Goal: Find contact information: Find contact information

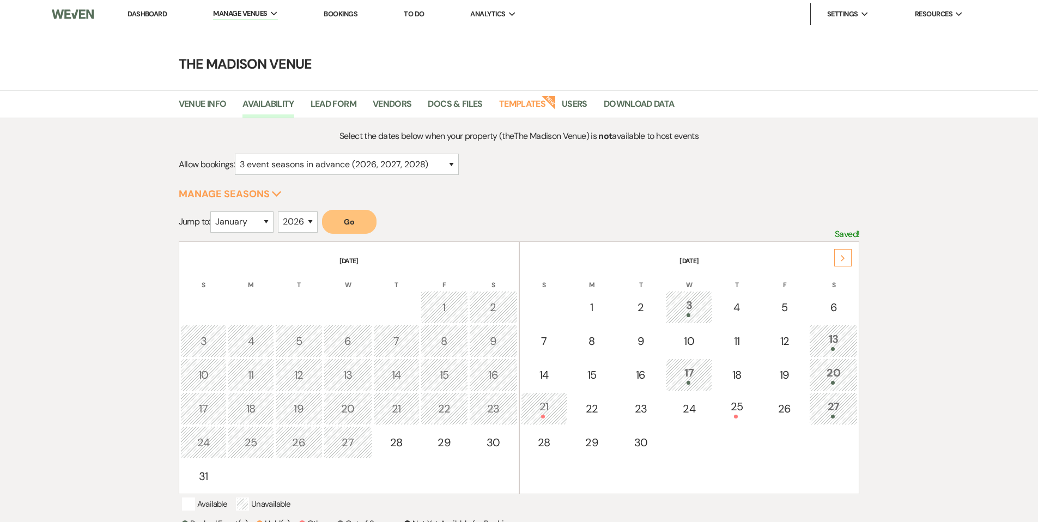
select select "3"
select select "2026"
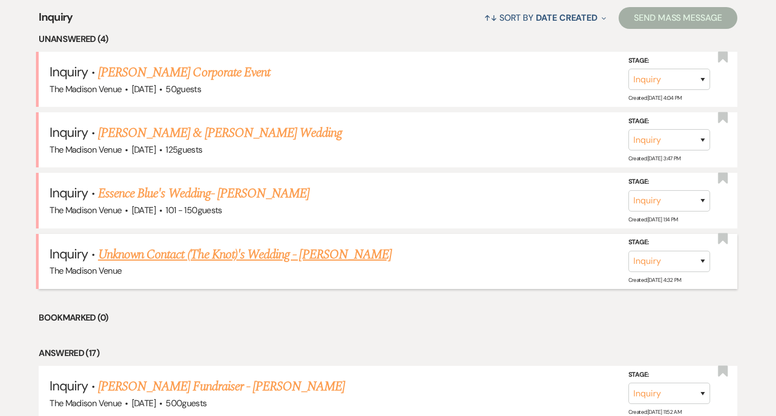
scroll to position [430, 0]
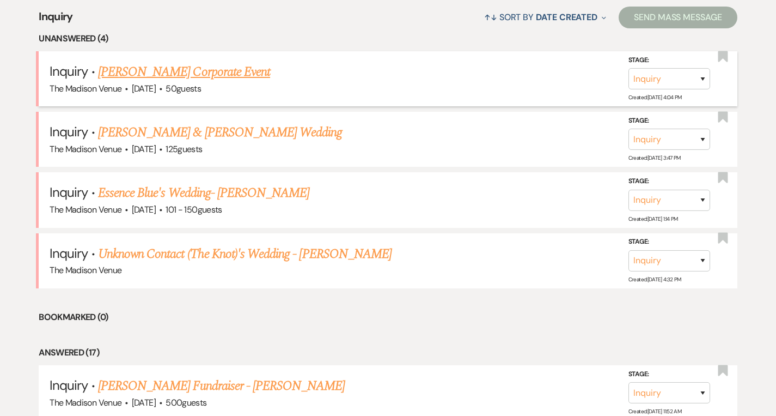
click at [167, 68] on link "Kim Jones's Corporate Event" at bounding box center [184, 72] width 172 height 20
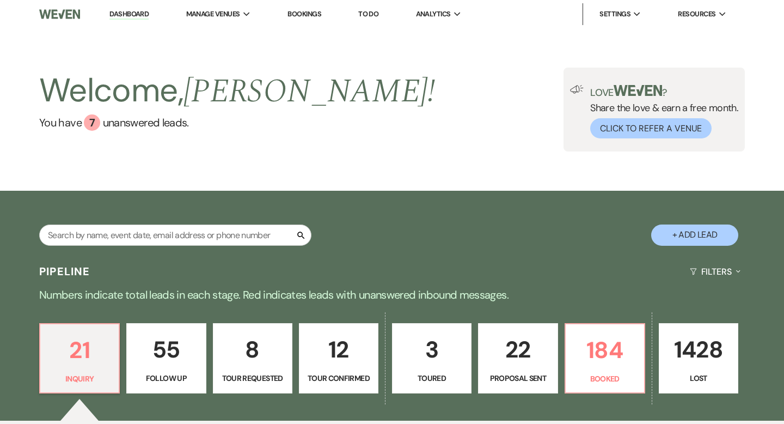
select select "5"
select select "9"
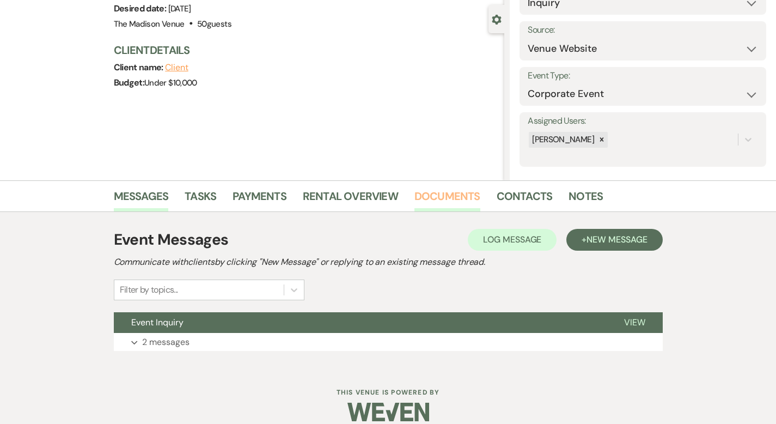
scroll to position [107, 0]
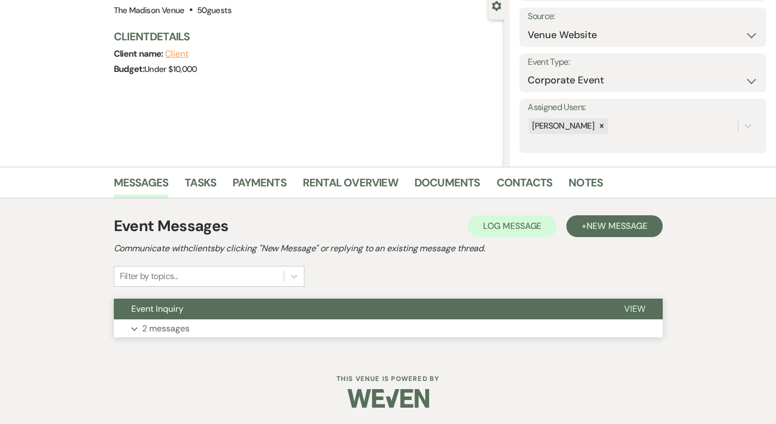
click at [645, 307] on span "View" at bounding box center [634, 308] width 21 height 11
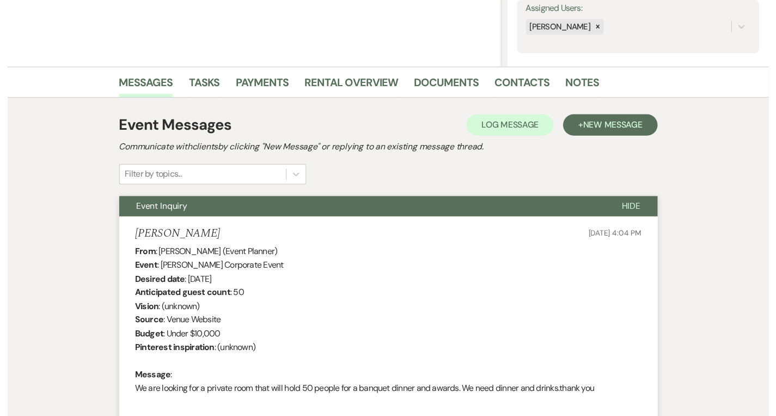
scroll to position [0, 0]
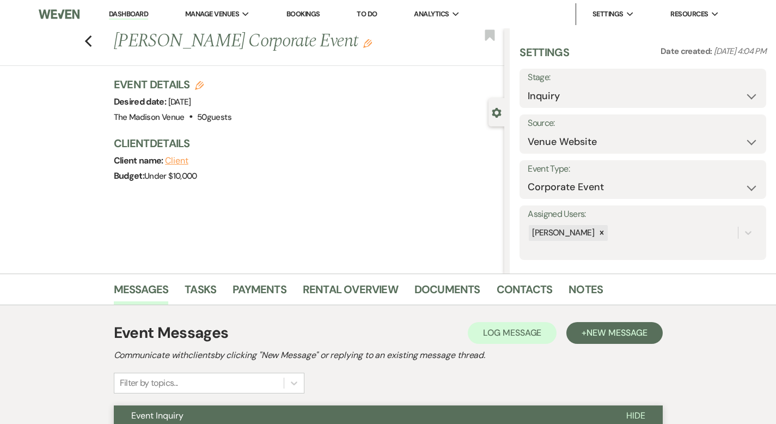
click at [129, 15] on link "Dashboard" at bounding box center [128, 14] width 39 height 10
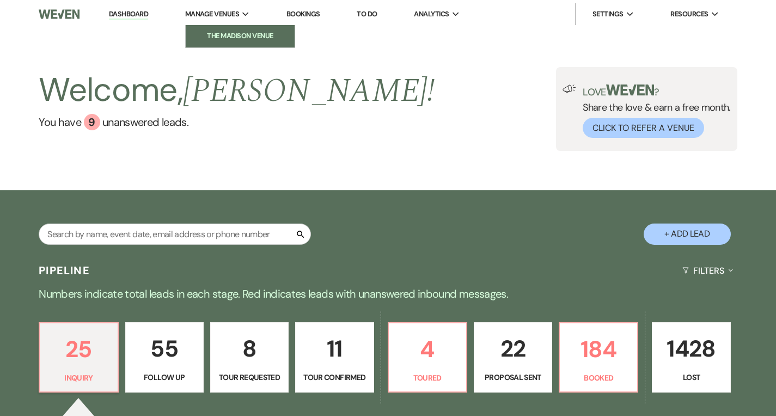
click at [230, 38] on li "The Madison Venue" at bounding box center [240, 36] width 98 height 11
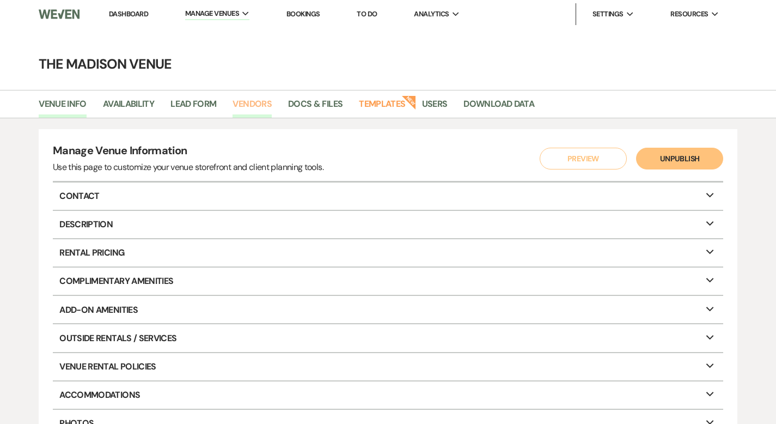
click at [250, 105] on link "Vendors" at bounding box center [252, 107] width 39 height 21
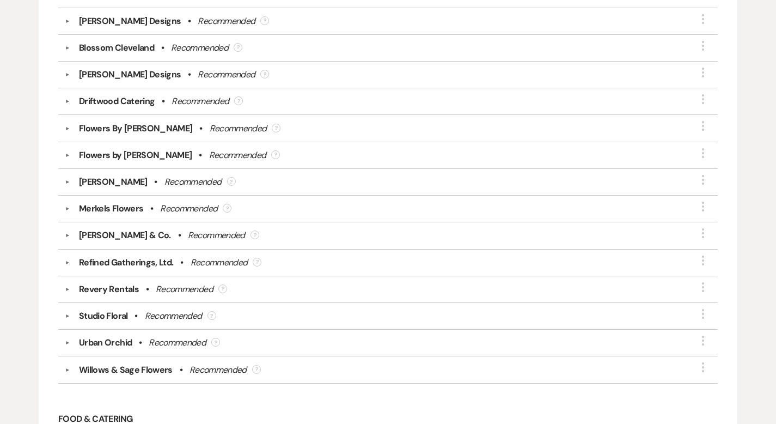
scroll to position [2574, 0]
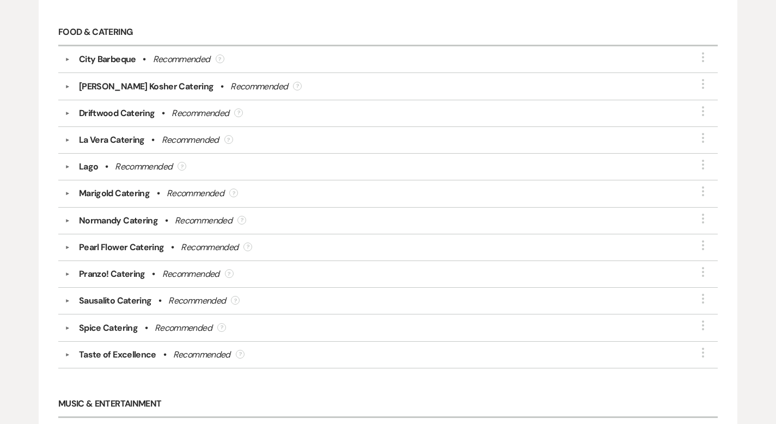
click at [129, 321] on div "Spice Catering" at bounding box center [108, 327] width 59 height 13
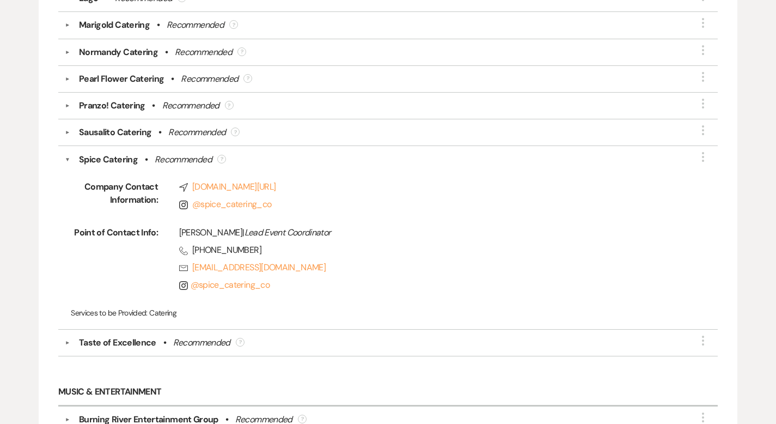
scroll to position [2780, 0]
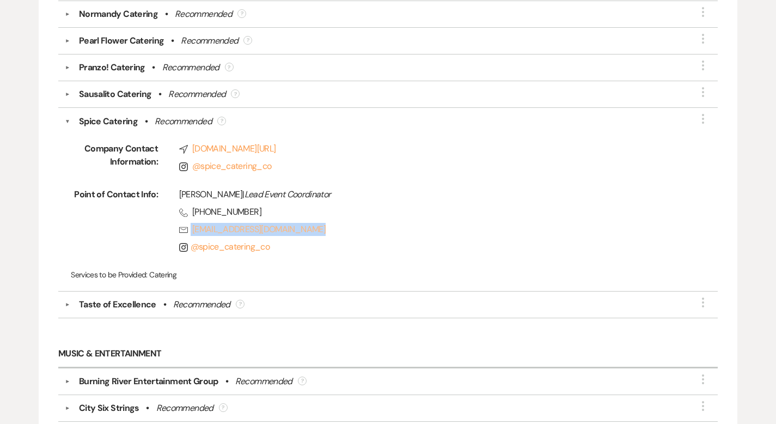
copy link "ashley@spiceheadquarters.com"
